Goal: Use online tool/utility: Utilize a website feature to perform a specific function

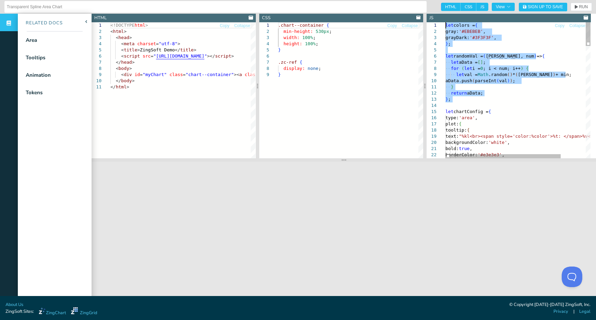
drag, startPoint x: 492, startPoint y: 104, endPoint x: 445, endPoint y: 25, distance: 91.4
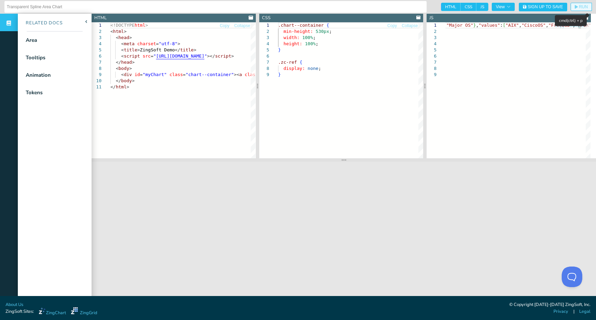
click at [579, 8] on span "RUN" at bounding box center [583, 7] width 9 height 4
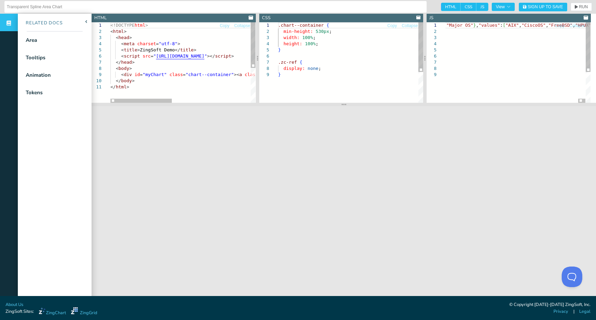
drag, startPoint x: 340, startPoint y: 162, endPoint x: 347, endPoint y: 105, distance: 57.0
click at [347, 105] on section at bounding box center [344, 104] width 505 height 3
click at [570, 25] on span "Collapse" at bounding box center [577, 26] width 16 height 4
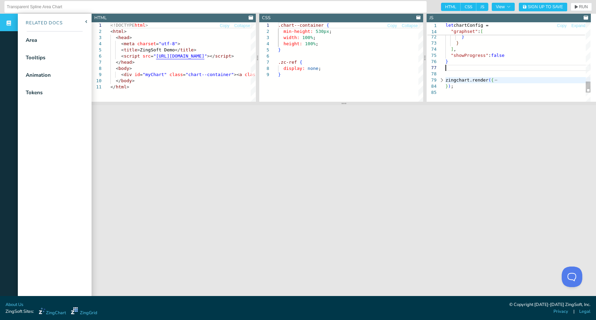
scroll to position [37, 2]
type textarea "] } } ], "showProgress": false } ; zingchart.render({ id: 'myChart', data: char…"
click at [575, 6] on icon "button" at bounding box center [576, 7] width 3 height 4
